Goal: Task Accomplishment & Management: Manage account settings

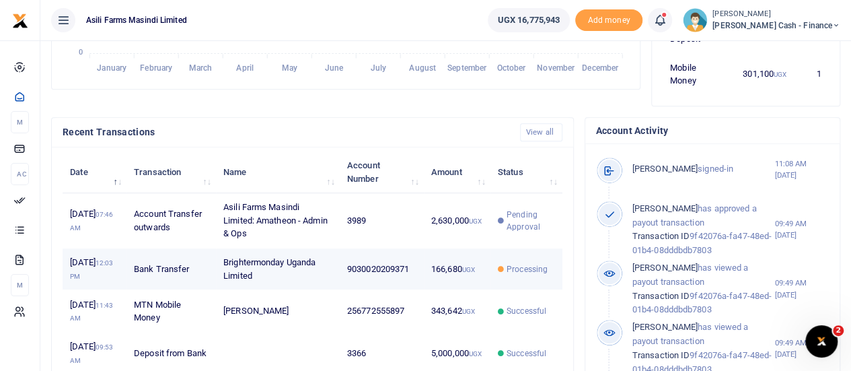
scroll to position [404, 0]
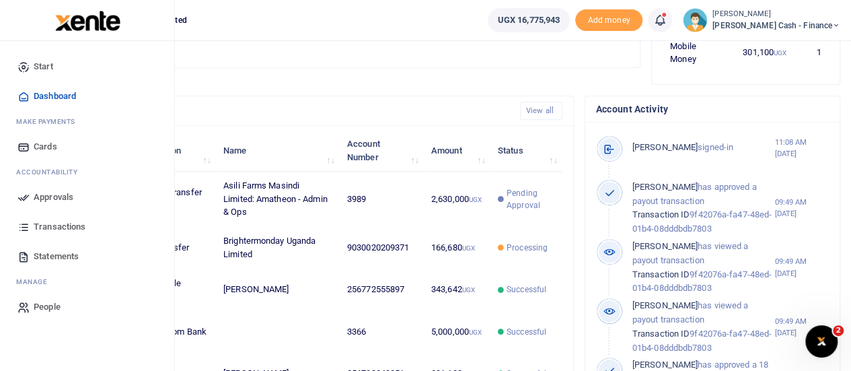
click at [12, 198] on link "Approvals" at bounding box center [87, 197] width 153 height 30
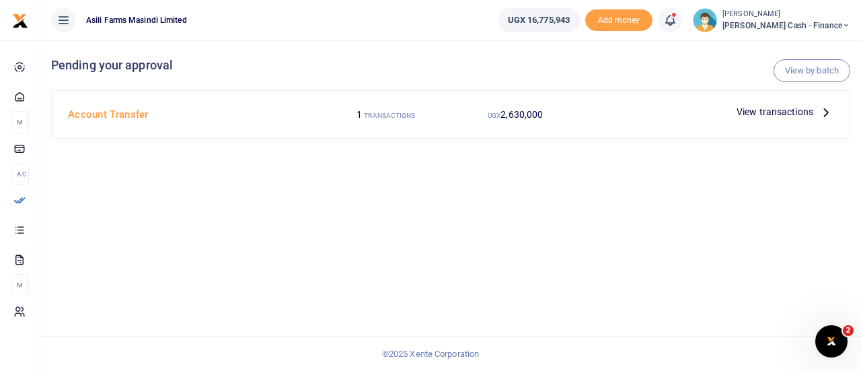
click at [790, 110] on span "View transactions" at bounding box center [775, 111] width 77 height 15
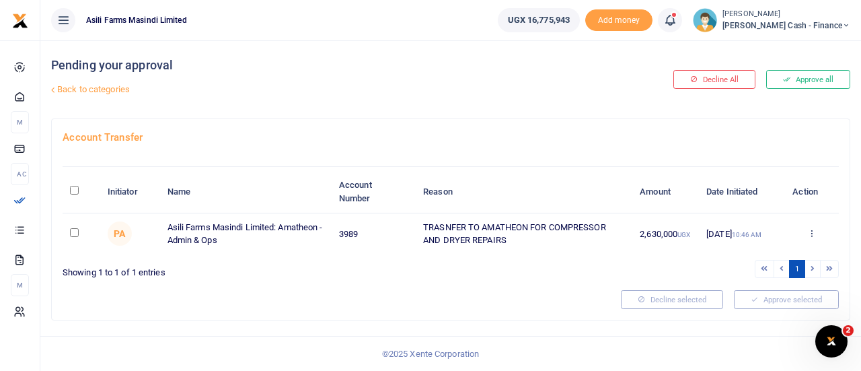
click at [71, 231] on input "checkbox" at bounding box center [74, 232] width 9 height 9
checkbox input "true"
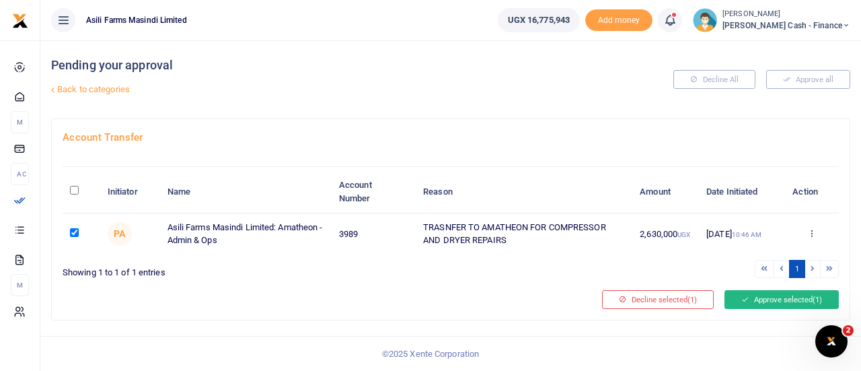
click at [779, 297] on button "Approve selected (1)" at bounding box center [782, 299] width 114 height 19
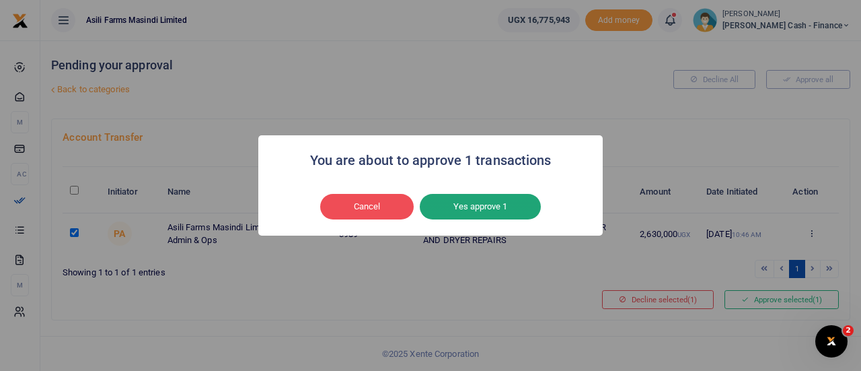
click at [486, 204] on button "Yes approve 1" at bounding box center [480, 207] width 121 height 26
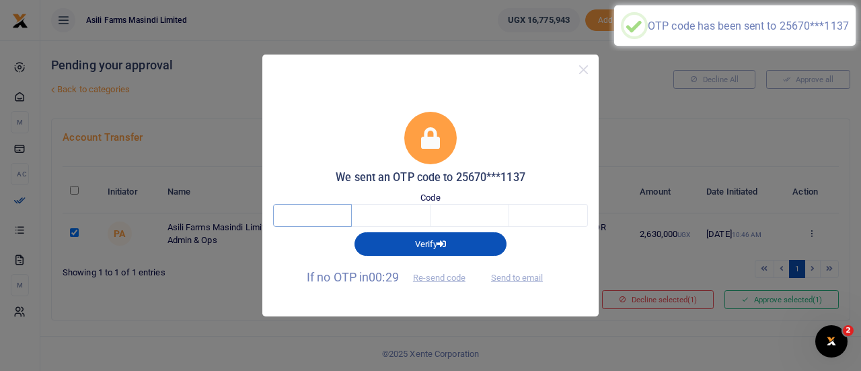
click at [303, 210] on input "text" at bounding box center [312, 215] width 79 height 23
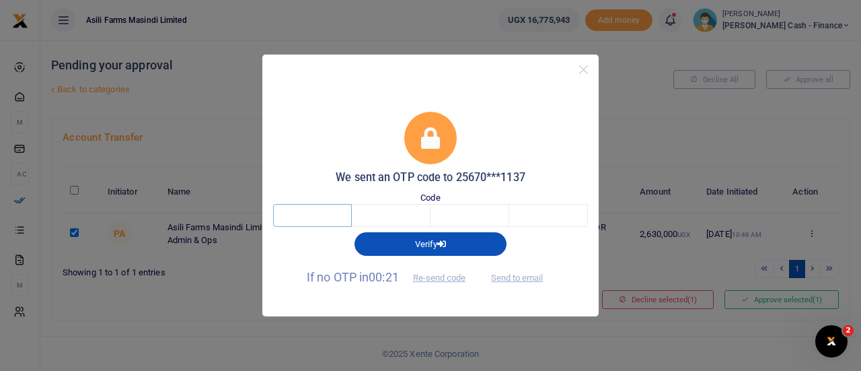
click at [304, 213] on input "text" at bounding box center [312, 215] width 79 height 23
type input "8"
type input "6"
type input "5"
type input "9"
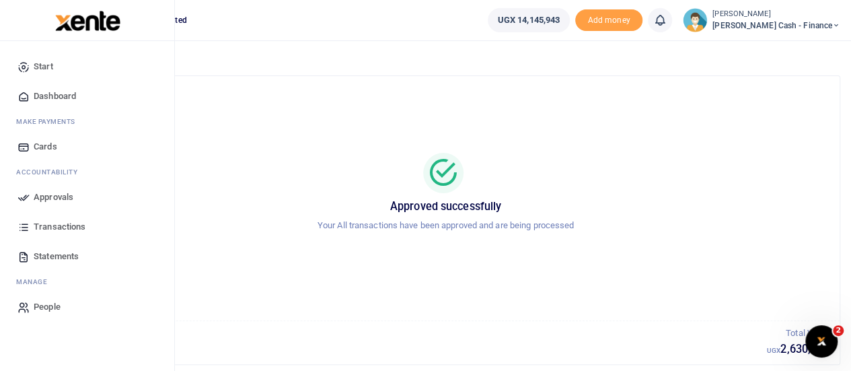
click at [53, 98] on span "Dashboard" at bounding box center [55, 96] width 42 height 13
